Goal: Navigation & Orientation: Find specific page/section

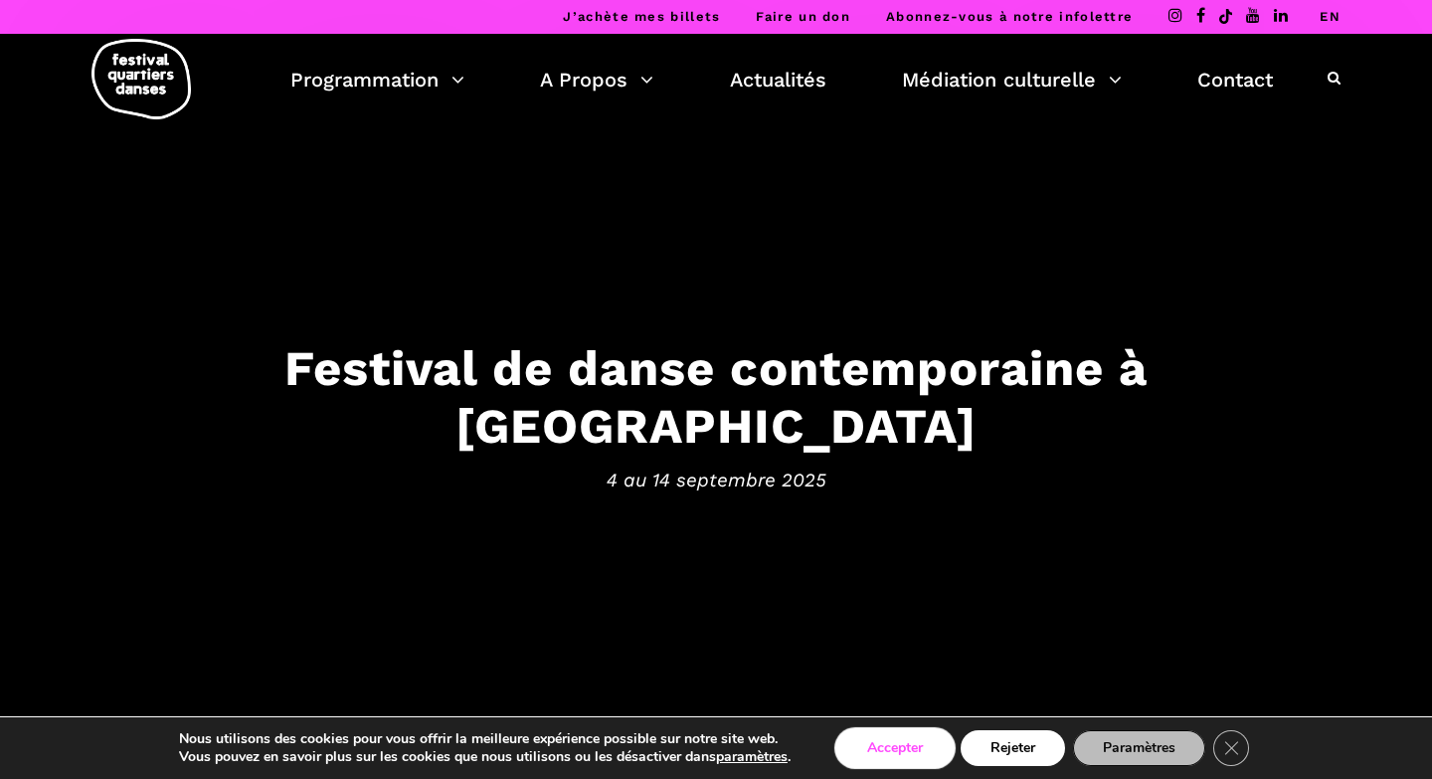
click at [924, 748] on button "Accepter" at bounding box center [895, 748] width 115 height 36
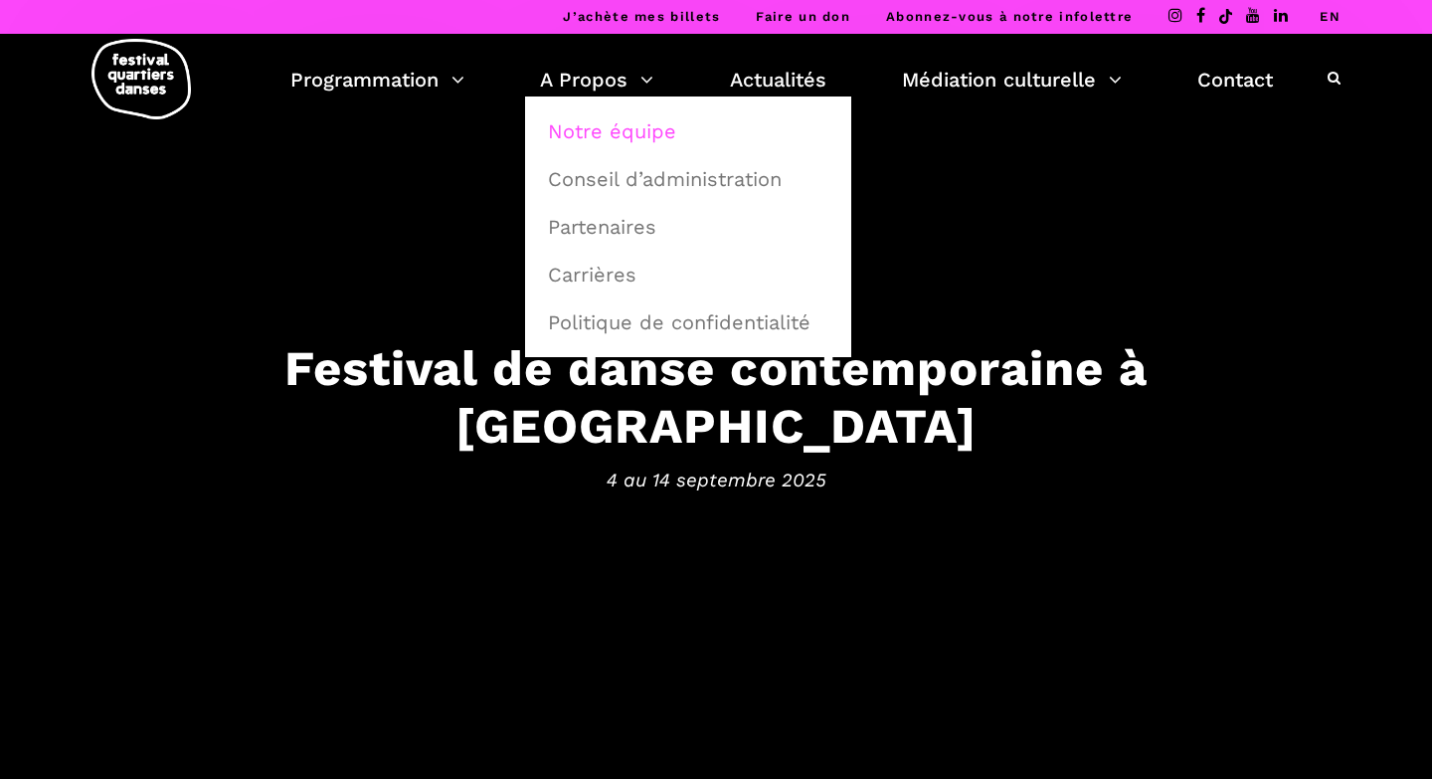
click at [572, 141] on link "Notre équipe" at bounding box center [688, 131] width 304 height 46
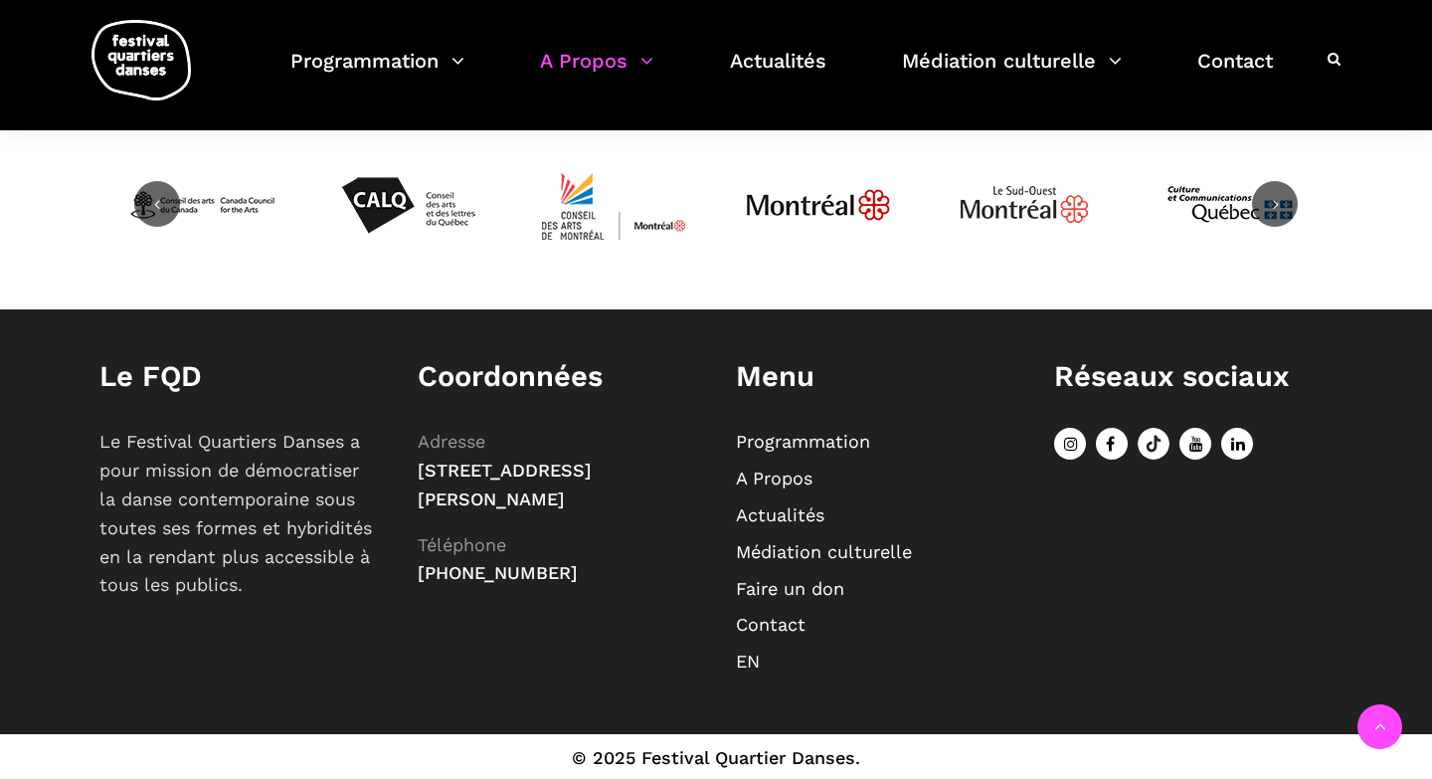
scroll to position [1357, 0]
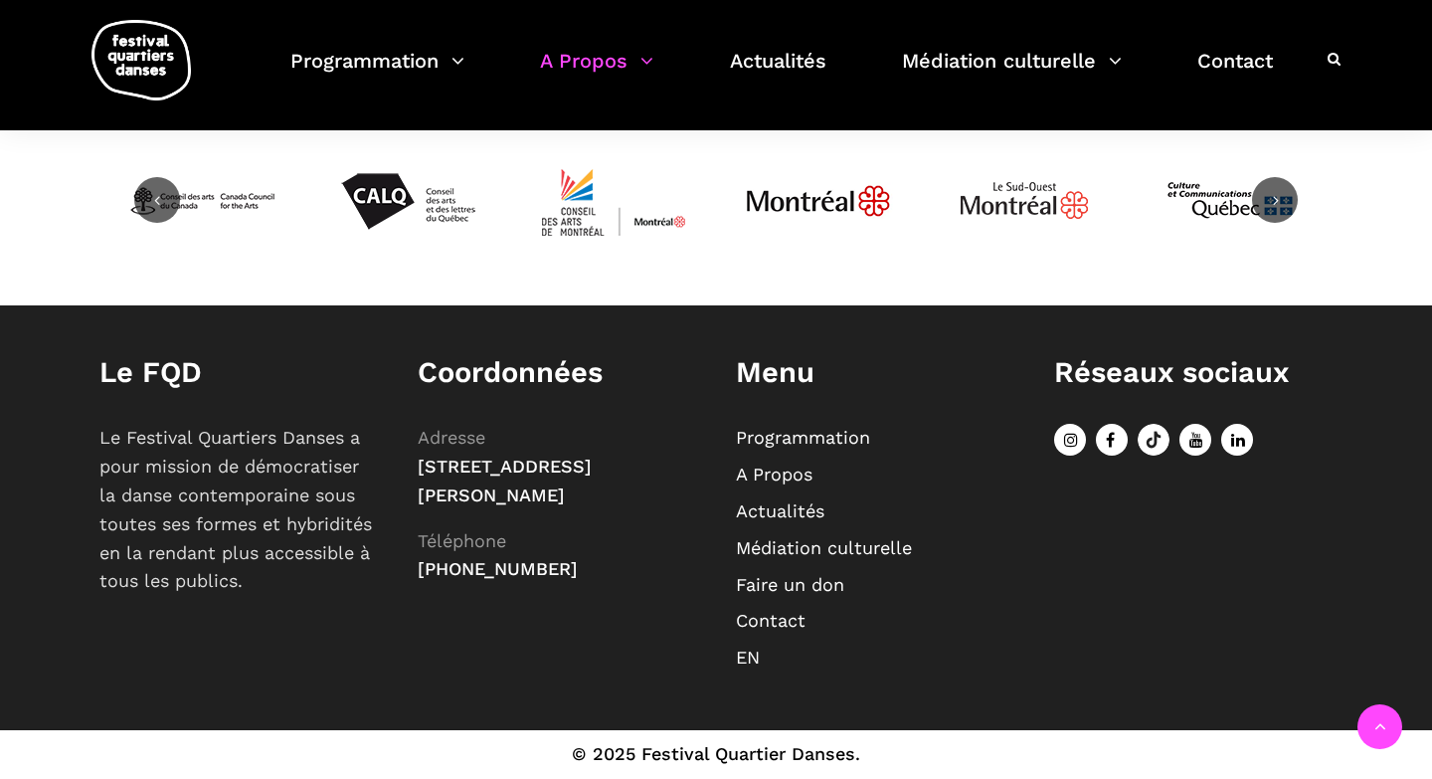
click at [813, 547] on link "Médiation culturelle" at bounding box center [824, 547] width 176 height 21
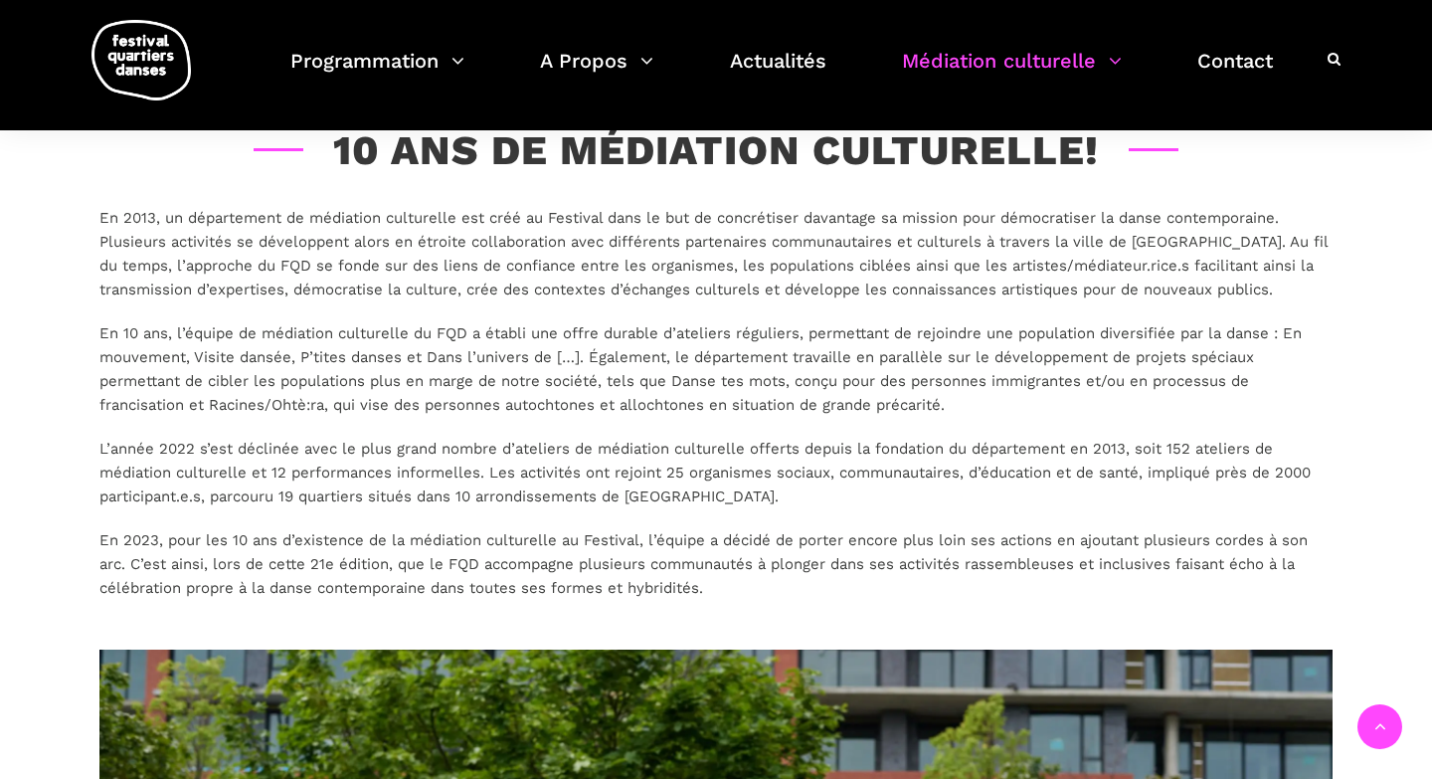
scroll to position [413, 0]
